Goal: Transaction & Acquisition: Purchase product/service

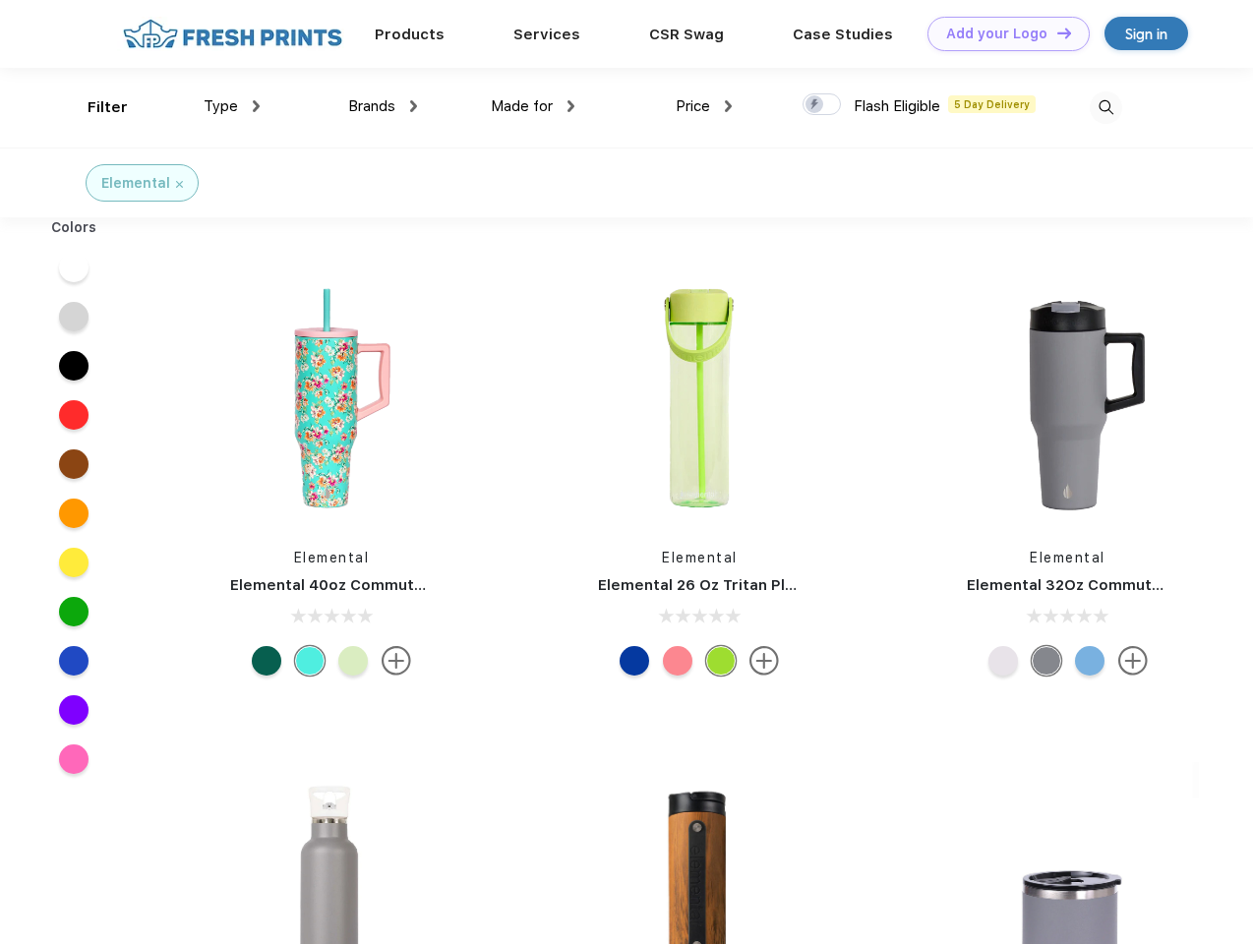
click at [1001, 33] on link "Add your Logo Design Tool" at bounding box center [1008, 34] width 162 height 34
click at [0, 0] on div "Design Tool" at bounding box center [0, 0] width 0 height 0
click at [1055, 32] on link "Add your Logo Design Tool" at bounding box center [1008, 34] width 162 height 34
click at [94, 107] on div "Filter" at bounding box center [108, 107] width 40 height 23
click at [232, 106] on span "Type" at bounding box center [221, 106] width 34 height 18
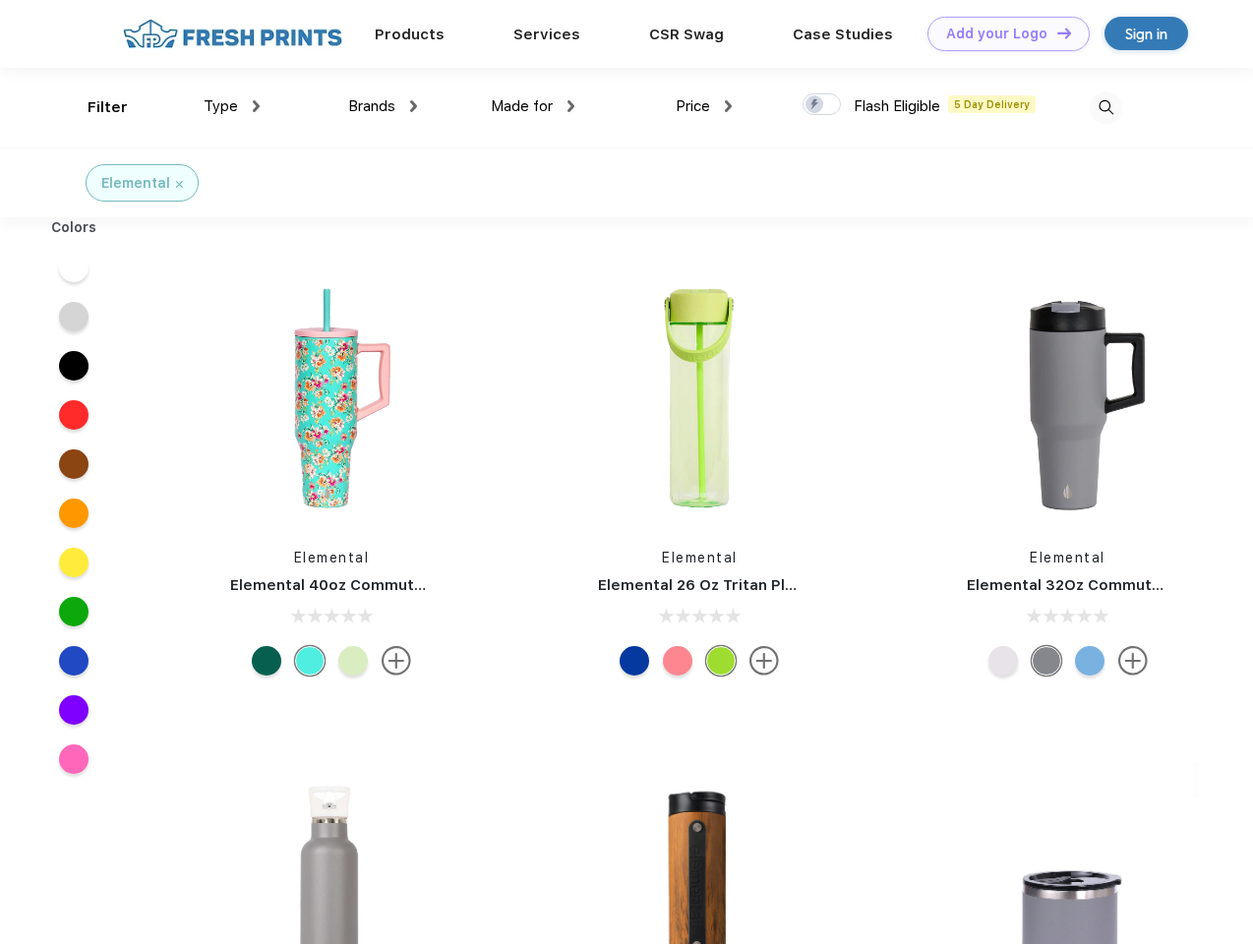
click at [383, 106] on span "Brands" at bounding box center [371, 106] width 47 height 18
click at [533, 106] on span "Made for" at bounding box center [522, 106] width 62 height 18
click at [704, 106] on span "Price" at bounding box center [693, 106] width 34 height 18
click at [822, 105] on div at bounding box center [821, 104] width 38 height 22
click at [815, 105] on input "checkbox" at bounding box center [808, 98] width 13 height 13
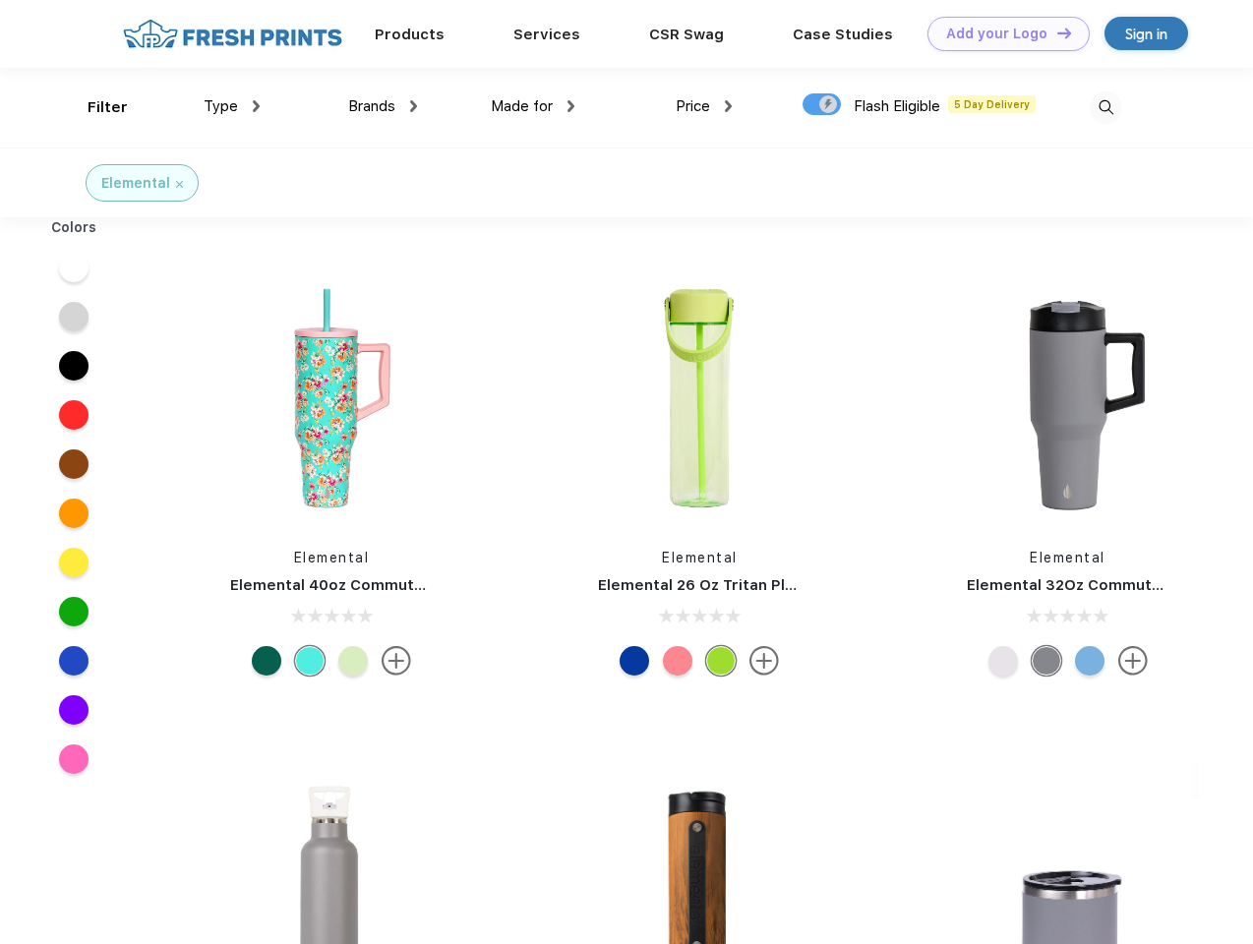
click at [1105, 107] on img at bounding box center [1106, 107] width 32 height 32
